Goal: Task Accomplishment & Management: Manage account settings

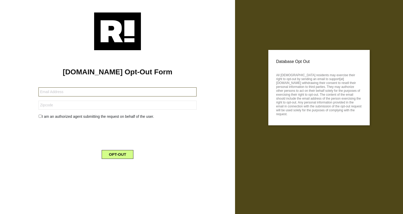
click at [101, 93] on input "text" at bounding box center [117, 91] width 158 height 9
type input "[EMAIL_ADDRESS][DOMAIN_NAME]"
type input "11377"
click at [38, 115] on input "checkbox" at bounding box center [39, 116] width 3 height 3
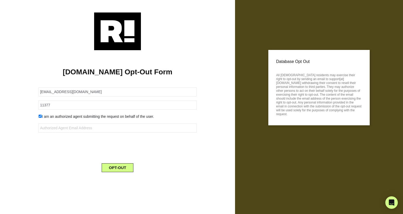
click at [40, 116] on input "checkbox" at bounding box center [39, 116] width 3 height 3
checkbox input "false"
click at [123, 156] on button "OPT-OUT" at bounding box center [118, 154] width 32 height 9
